Goal: Navigation & Orientation: Find specific page/section

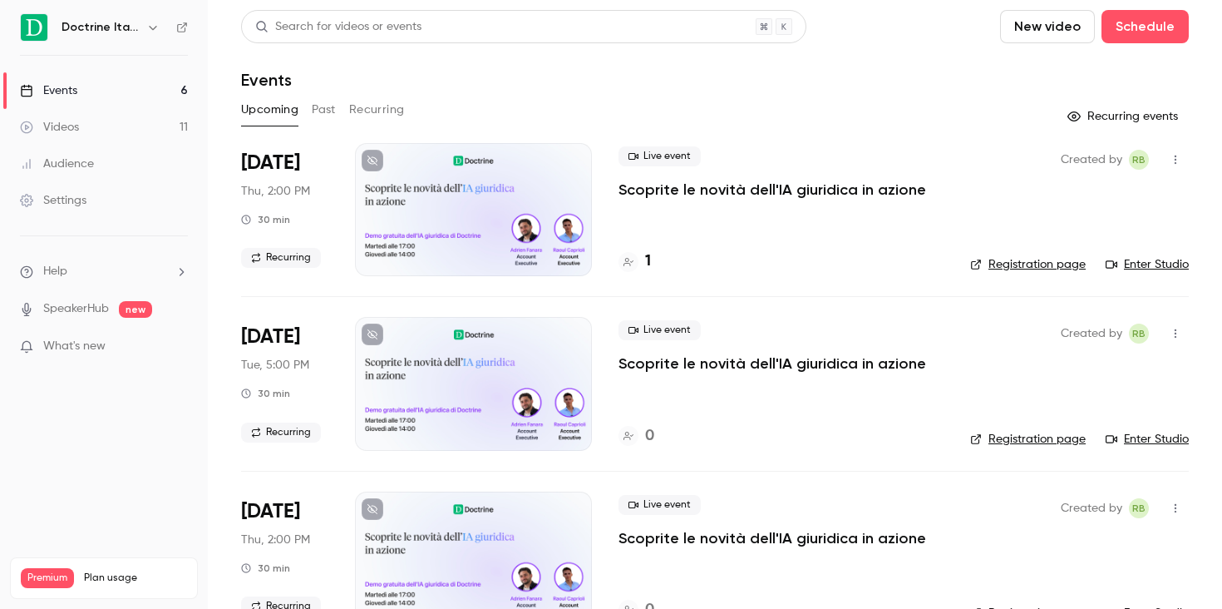
click at [649, 259] on h4 "1" at bounding box center [648, 261] width 6 height 22
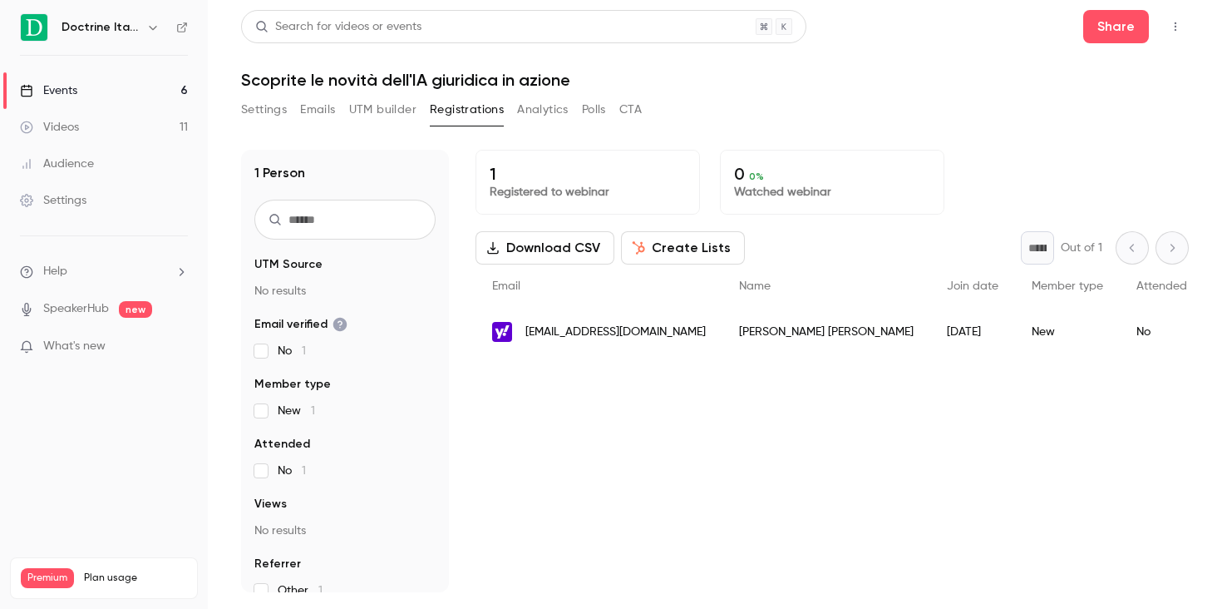
click at [146, 27] on icon "button" at bounding box center [152, 27] width 13 height 13
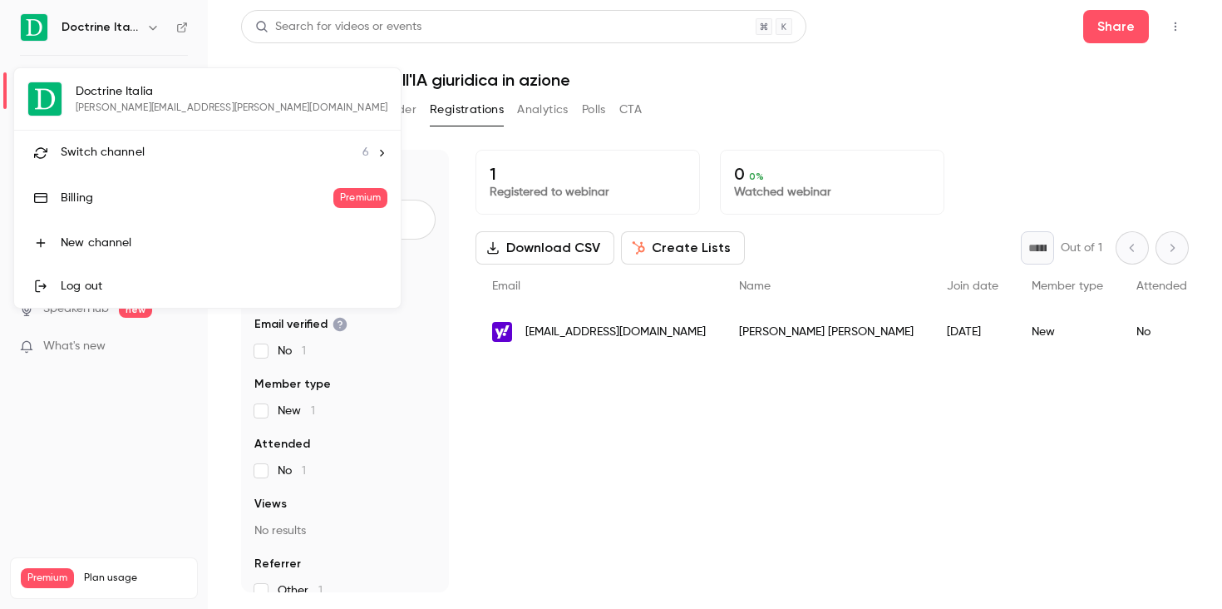
click at [149, 144] on div "Switch channel 6" at bounding box center [215, 152] width 308 height 17
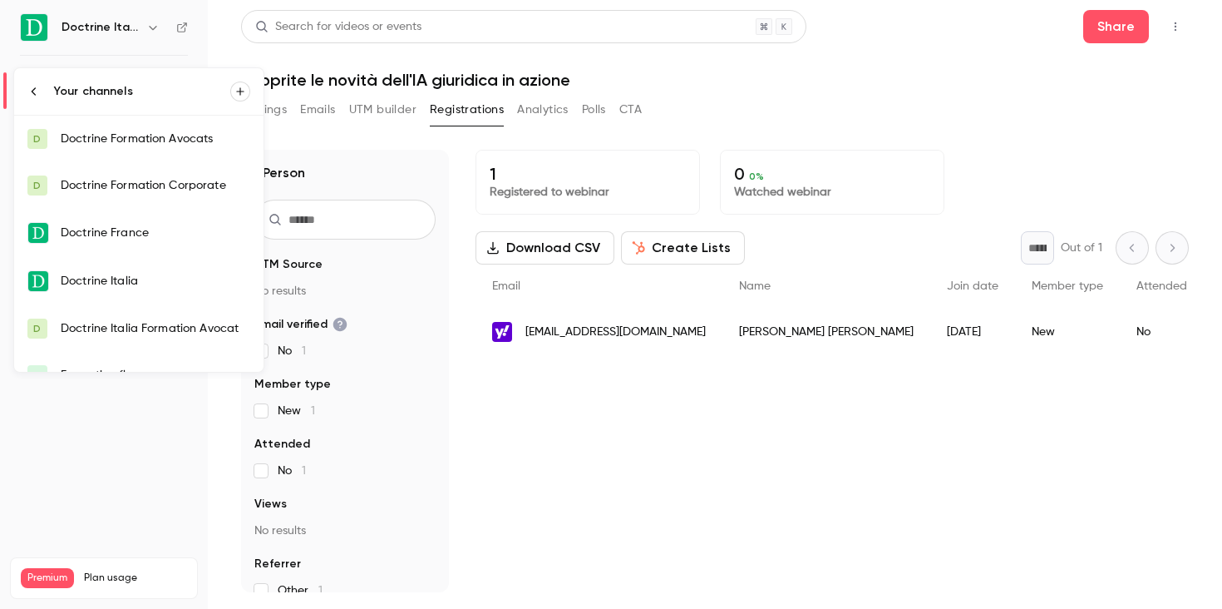
click at [160, 331] on div "Doctrine Italia Formation Avocat" at bounding box center [156, 328] width 190 height 17
